Goal: Find specific page/section: Find specific page/section

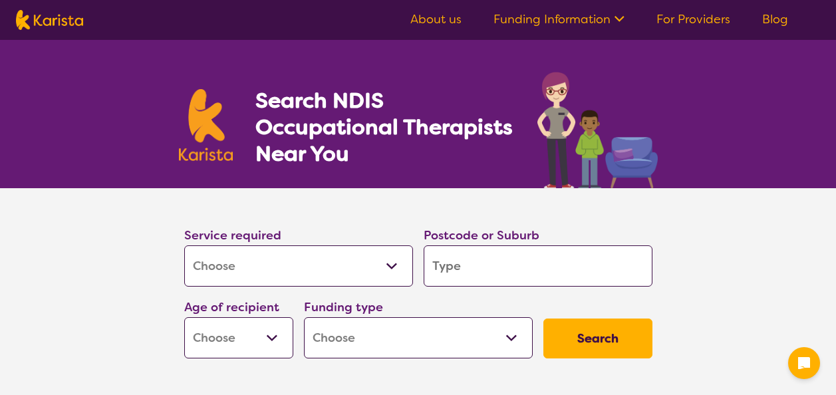
select select "[MEDICAL_DATA]"
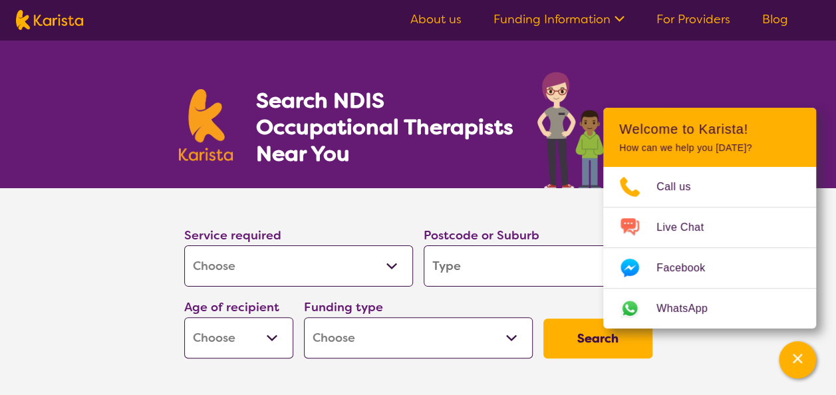
click at [483, 270] on input "search" at bounding box center [538, 266] width 229 height 41
type input "3"
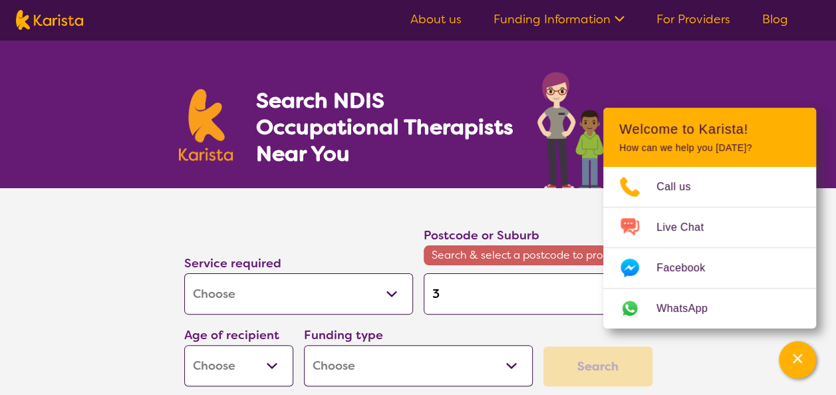
type input "31"
type input "312"
type input "3128"
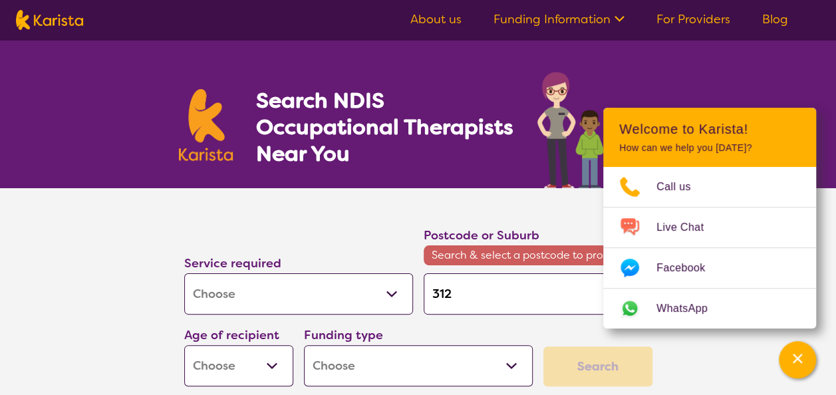
type input "3128"
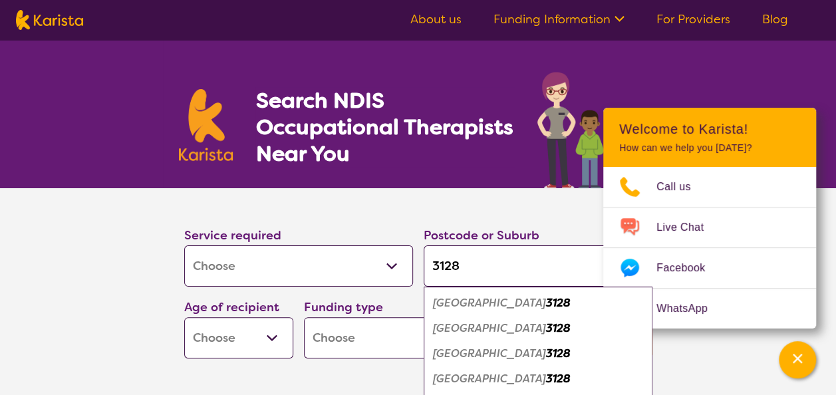
type input "3128"
click at [487, 348] on em "[GEOGRAPHIC_DATA]" at bounding box center [489, 354] width 113 height 14
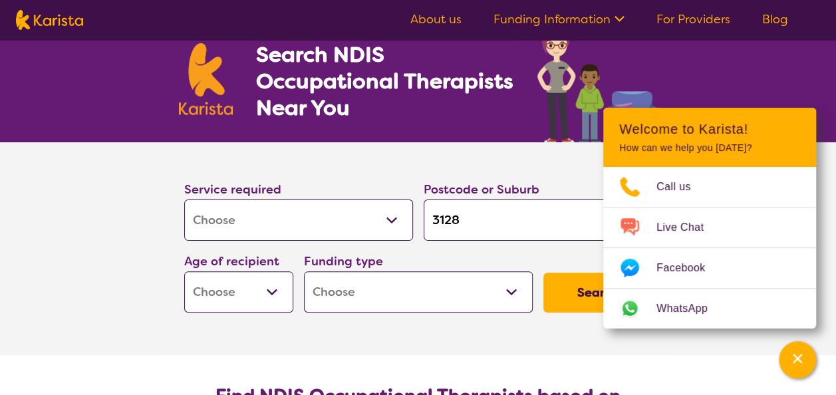
scroll to position [67, 0]
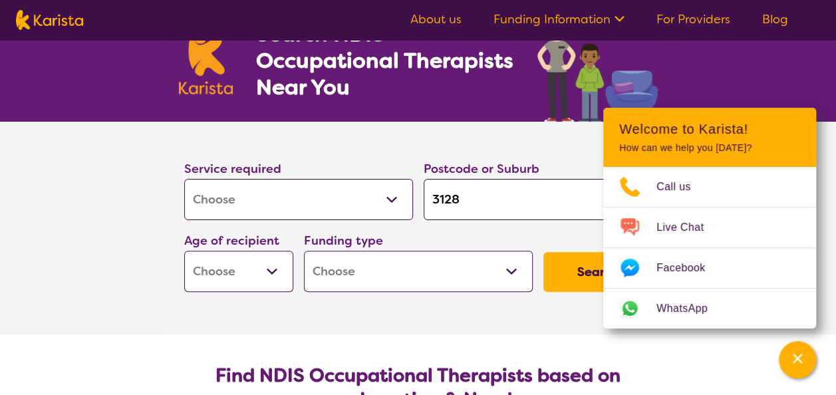
click at [252, 277] on select "Early Childhood - 0 to 9 Child - 10 to 11 Adolescent - 12 to 17 Adult - 18 to 6…" at bounding box center [238, 271] width 109 height 41
select select "EC"
click at [184, 251] on select "Early Childhood - 0 to 9 Child - 10 to 11 Adolescent - 12 to 17 Adult - 18 to 6…" at bounding box center [238, 271] width 109 height 41
select select "EC"
click at [406, 283] on select "Home Care Package (HCP) National Disability Insurance Scheme (NDIS) I don't know" at bounding box center [418, 271] width 229 height 41
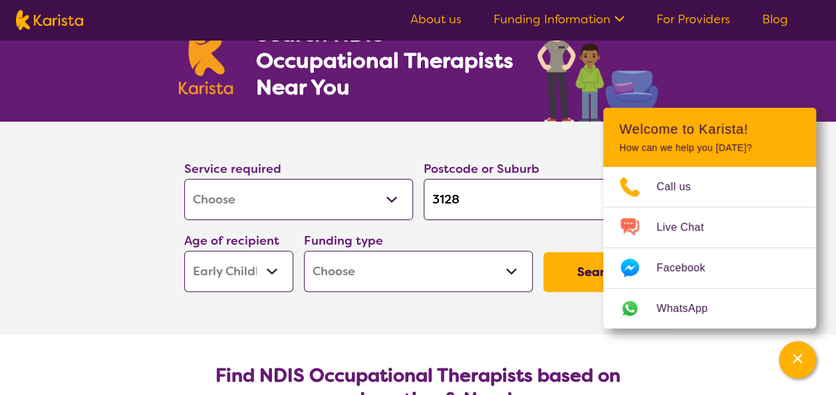
select select "i-don-t-know"
click at [304, 251] on select "Home Care Package (HCP) National Disability Insurance Scheme (NDIS) I don't know" at bounding box center [418, 271] width 229 height 41
select select "i-don-t-know"
drag, startPoint x: 376, startPoint y: 321, endPoint x: 616, endPoint y: 239, distance: 253.4
click at [383, 317] on section "Service required Allied Health Assistant Assessment ([MEDICAL_DATA] or [MEDICAL…" at bounding box center [418, 228] width 532 height 213
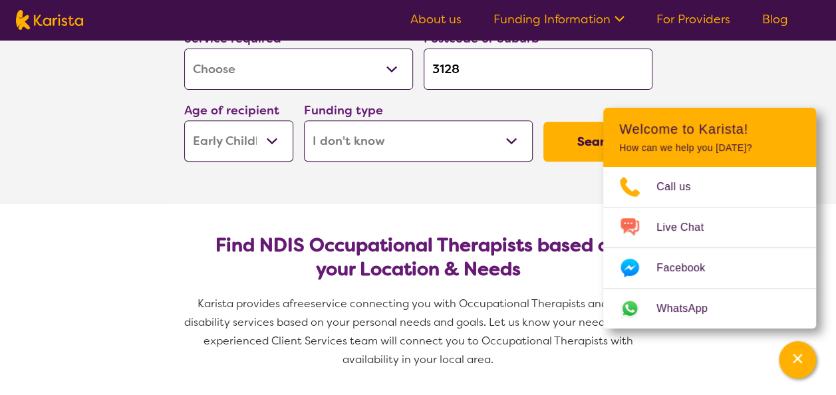
scroll to position [200, 0]
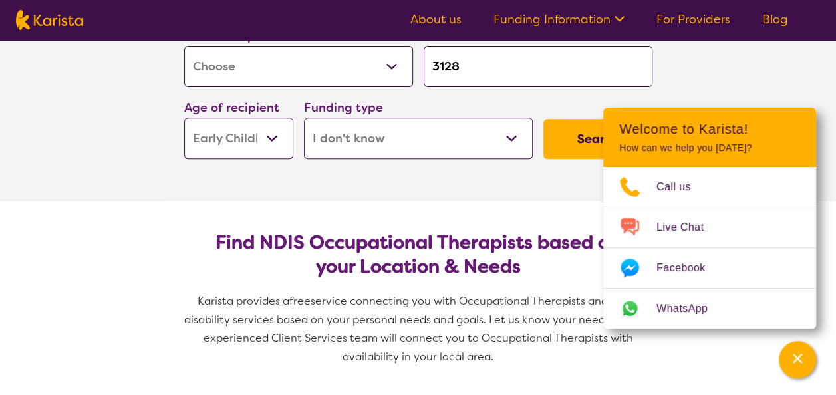
click at [586, 133] on button "Search" at bounding box center [598, 139] width 109 height 40
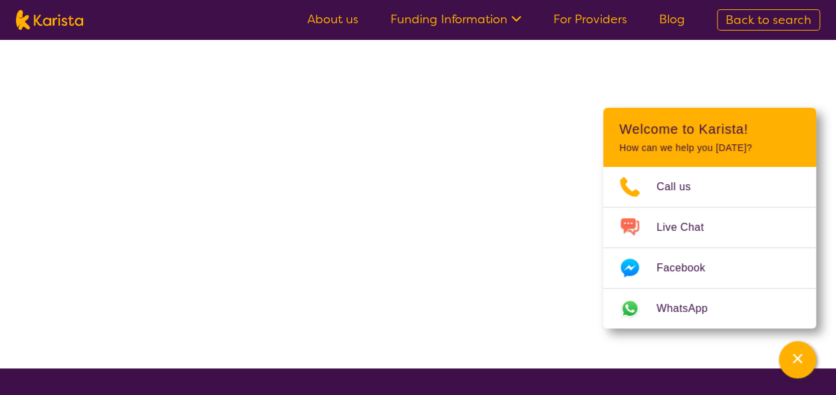
select select "[MEDICAL_DATA]"
select select "EC"
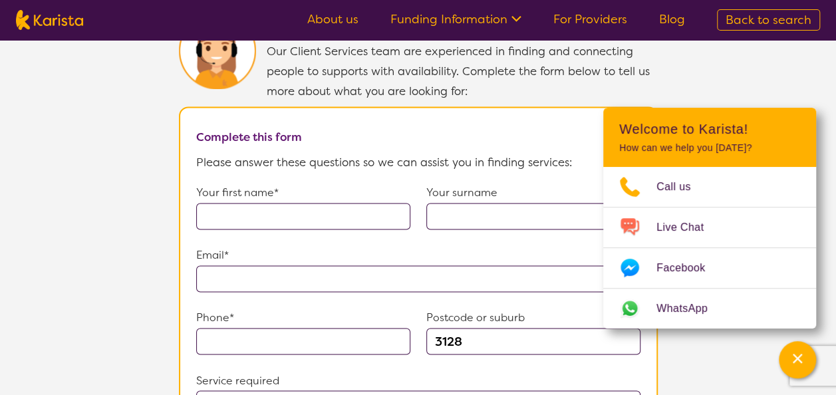
scroll to position [932, 0]
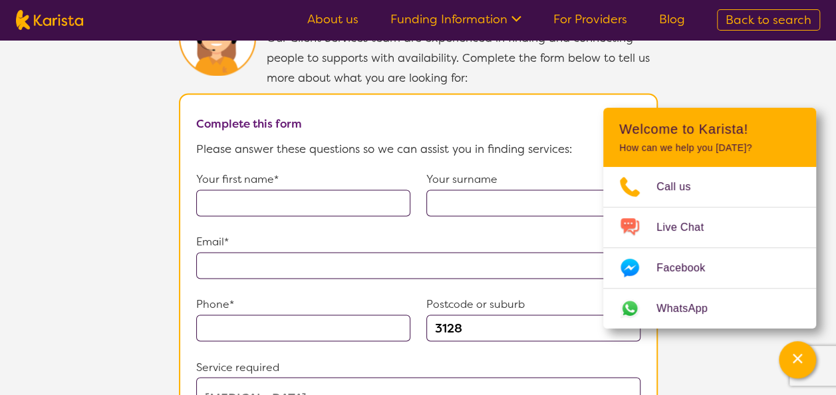
click at [374, 176] on p "Your first name*" at bounding box center [303, 180] width 214 height 20
drag, startPoint x: 374, startPoint y: 208, endPoint x: 374, endPoint y: 195, distance: 13.3
click at [374, 208] on div "Your first name* Your surname" at bounding box center [418, 201] width 445 height 63
click at [374, 194] on input "text" at bounding box center [303, 203] width 214 height 27
type input "T"
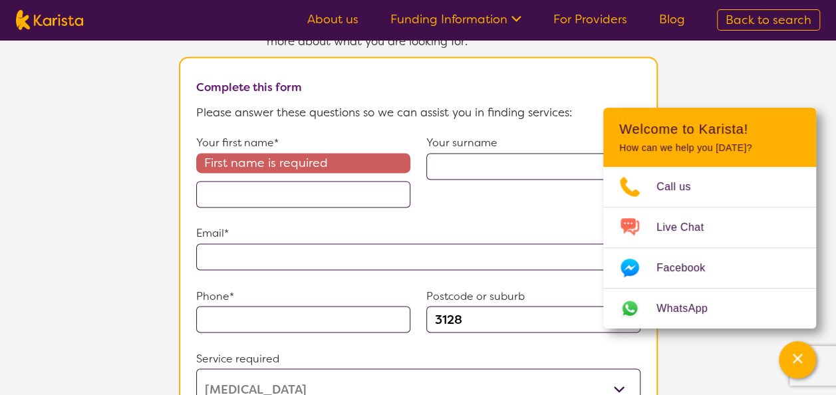
scroll to position [865, 0]
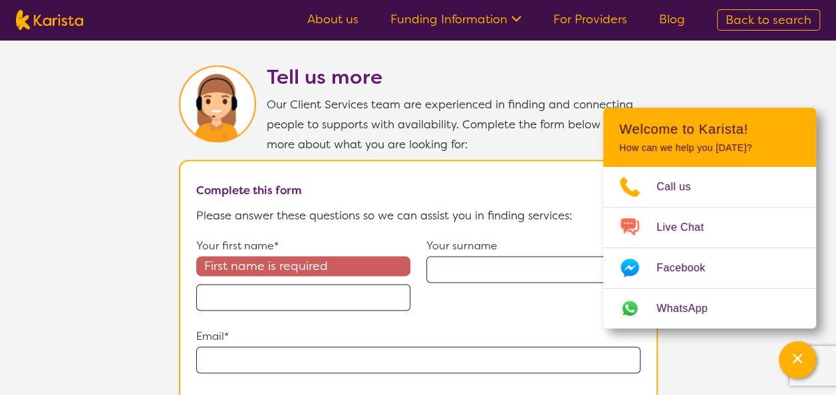
click at [375, 284] on input "text" at bounding box center [303, 297] width 214 height 27
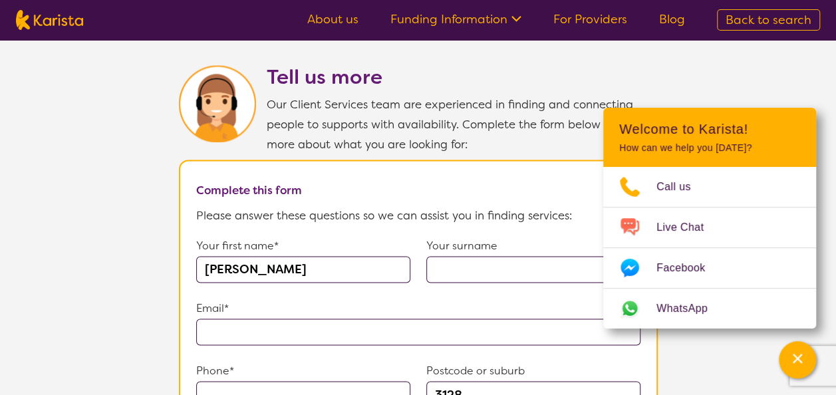
type input "[PERSON_NAME]"
type input "Palayan"
type input "**********"
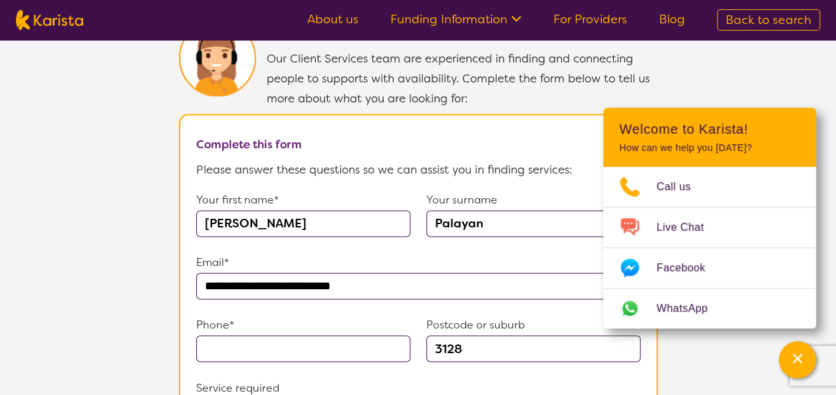
scroll to position [932, 0]
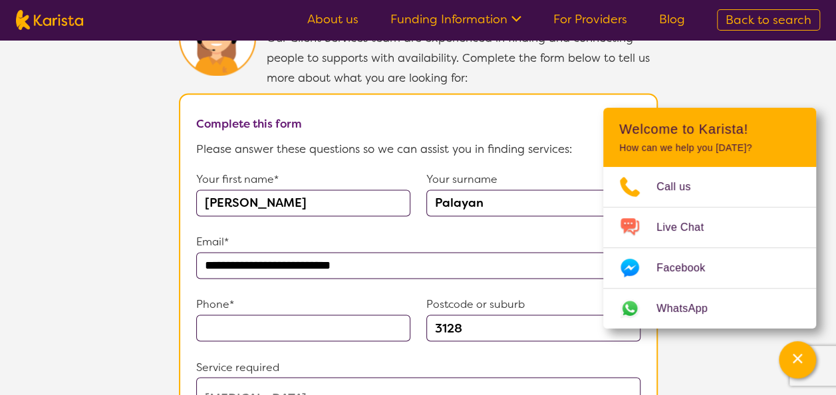
click at [218, 315] on input "text" at bounding box center [303, 328] width 214 height 27
type input "0439853740"
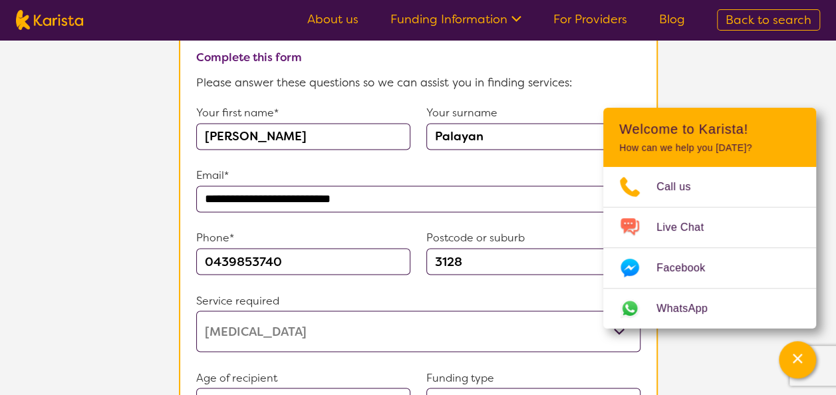
click at [300, 317] on select "Allied Health Assistant Assessment ([MEDICAL_DATA] or [MEDICAL_DATA]) Behaviour…" at bounding box center [418, 331] width 445 height 41
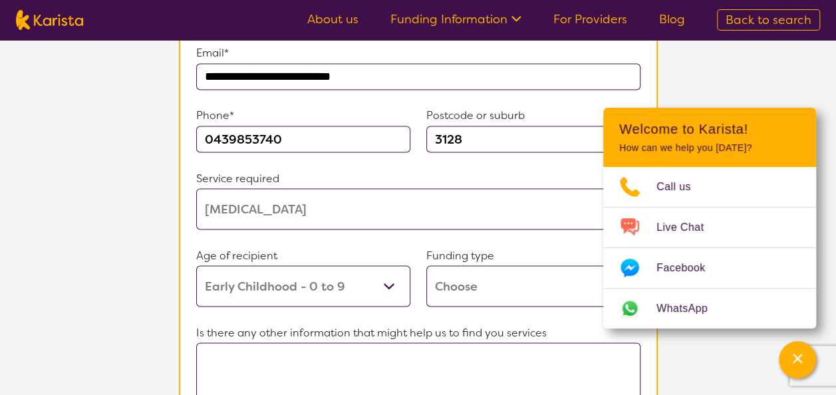
scroll to position [1131, 0]
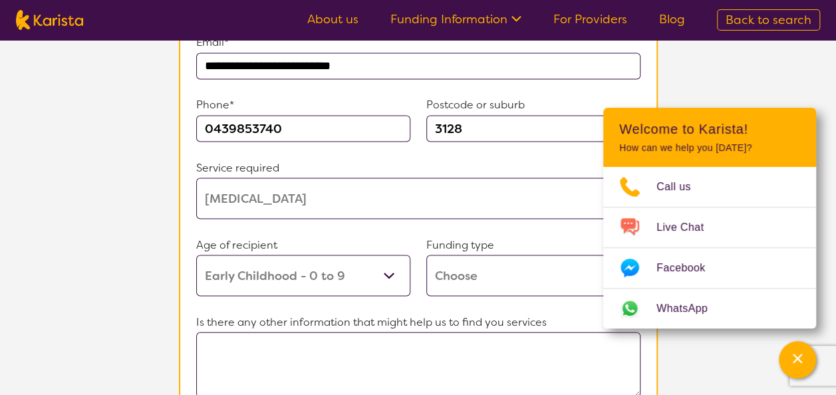
click at [511, 270] on select "Home Care Package (HCP) Home Care Package - Level 1 Home Care Package - Level 2…" at bounding box center [534, 275] width 214 height 41
select select "i-don-t-know"
click at [427, 255] on select "Home Care Package (HCP) Home Care Package - Level 1 Home Care Package - Level 2…" at bounding box center [534, 275] width 214 height 41
click at [316, 341] on textarea at bounding box center [418, 364] width 445 height 65
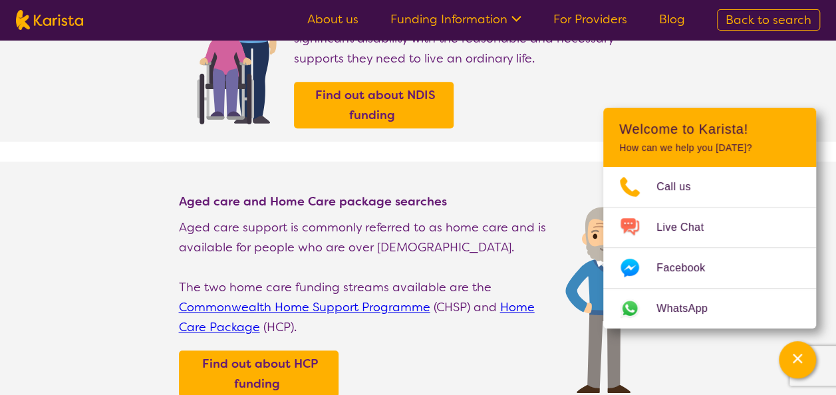
scroll to position [266, 0]
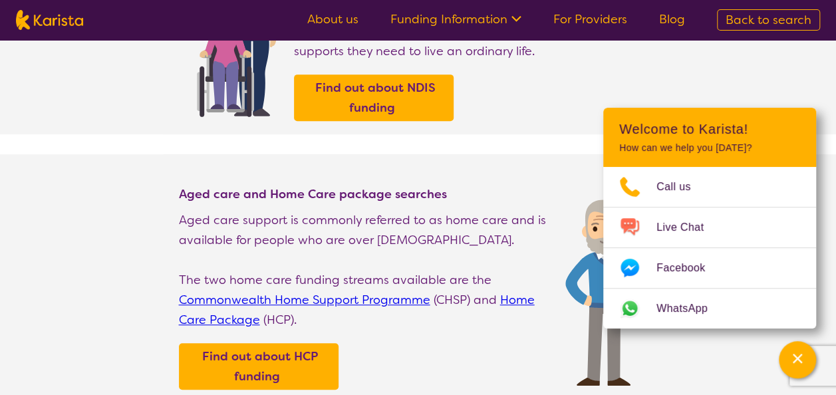
select select "[MEDICAL_DATA]"
select select "EC"
select select "i-don-t-know"
select select "[MEDICAL_DATA]"
select select "EC"
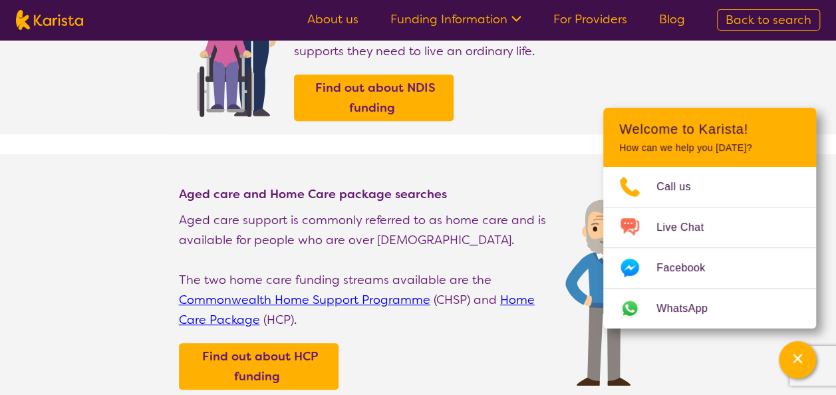
select select "i-don-t-know"
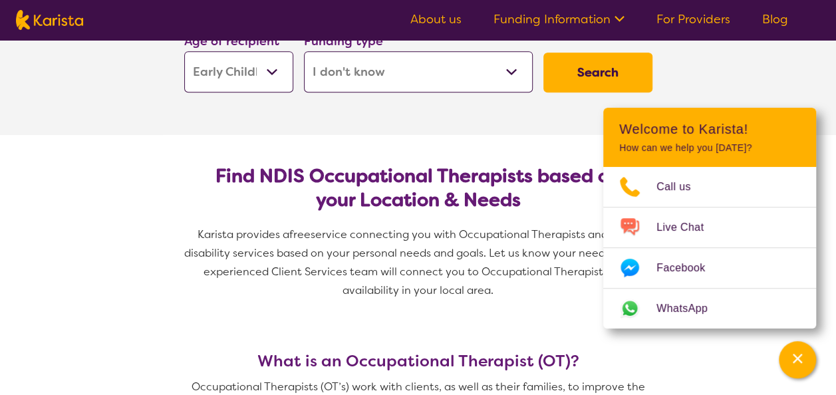
scroll to position [200, 0]
